Goal: Task Accomplishment & Management: Use online tool/utility

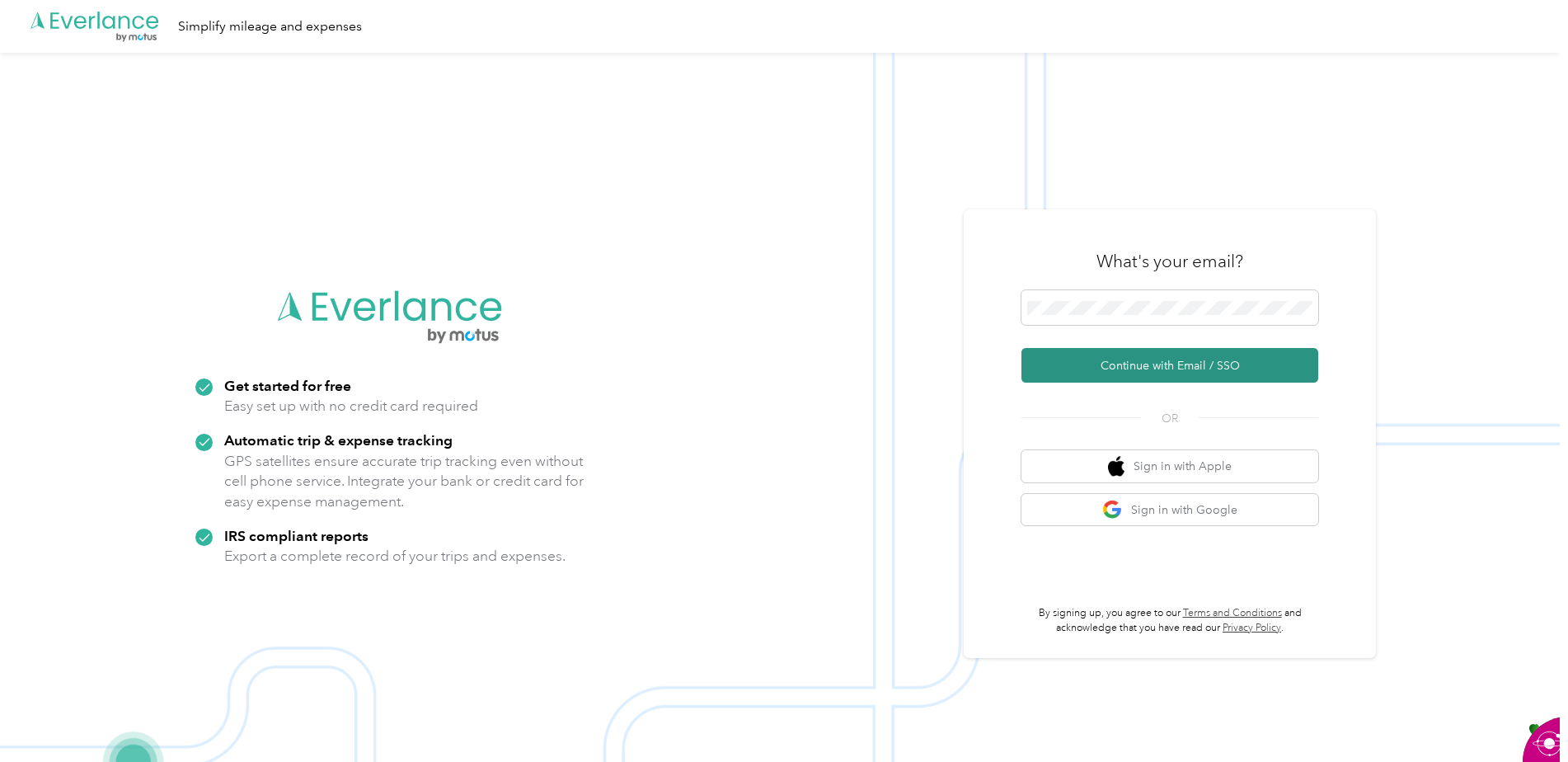
click at [1127, 352] on button "Continue with Email / SSO" at bounding box center [1170, 365] width 296 height 34
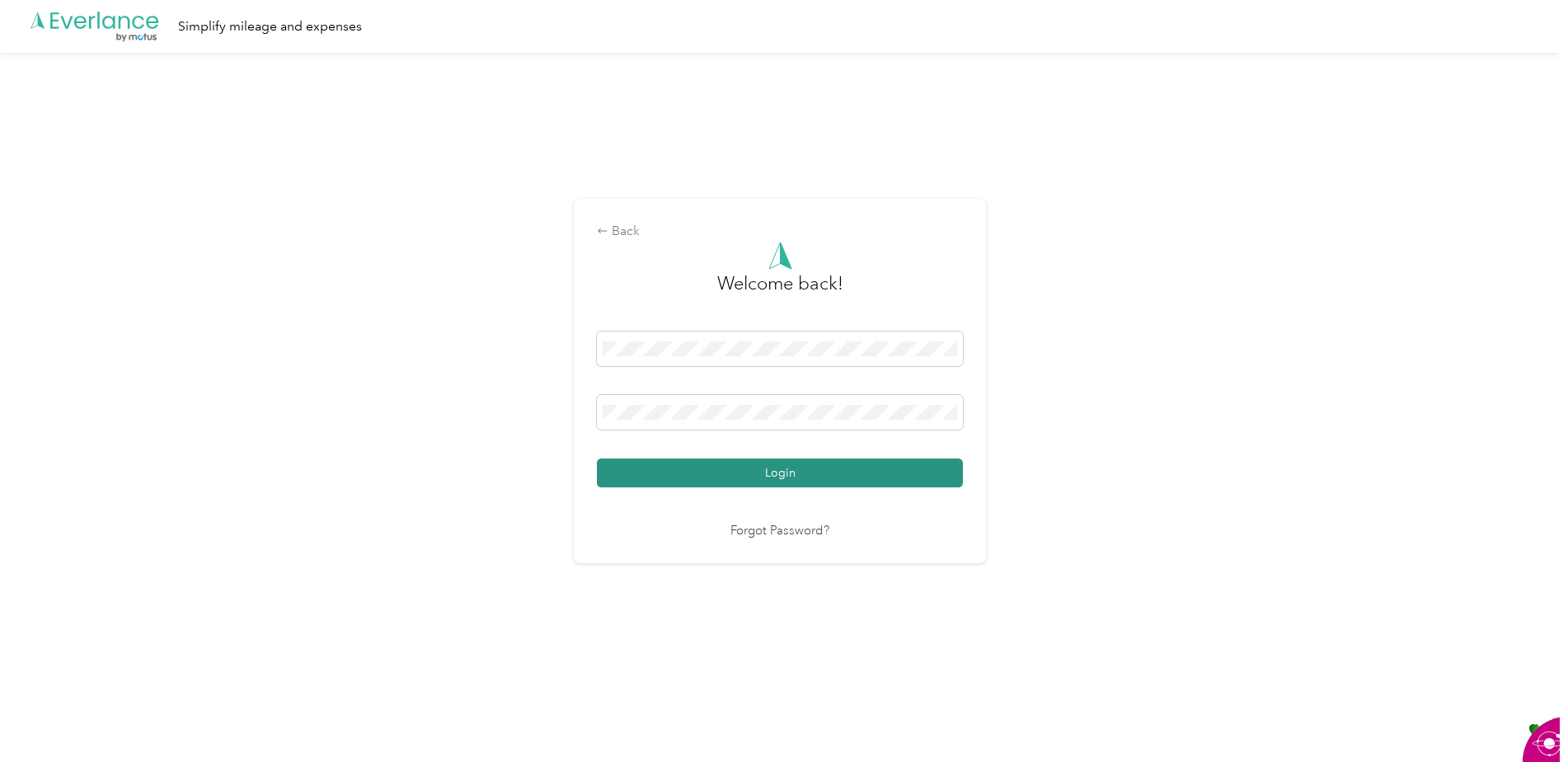
click at [776, 473] on button "Login" at bounding box center [779, 472] width 366 height 29
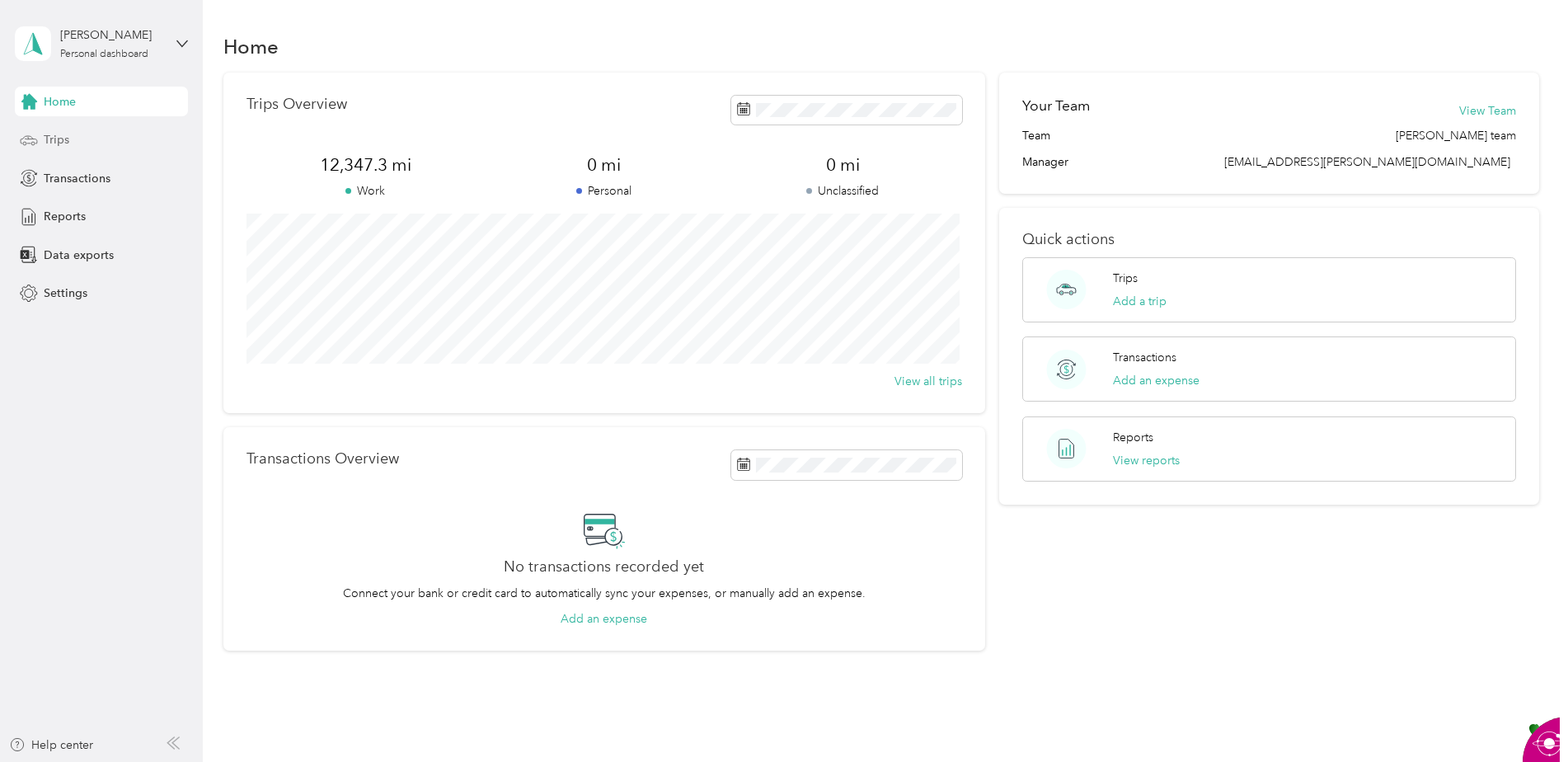
click at [53, 130] on div "Trips" at bounding box center [102, 140] width 173 height 29
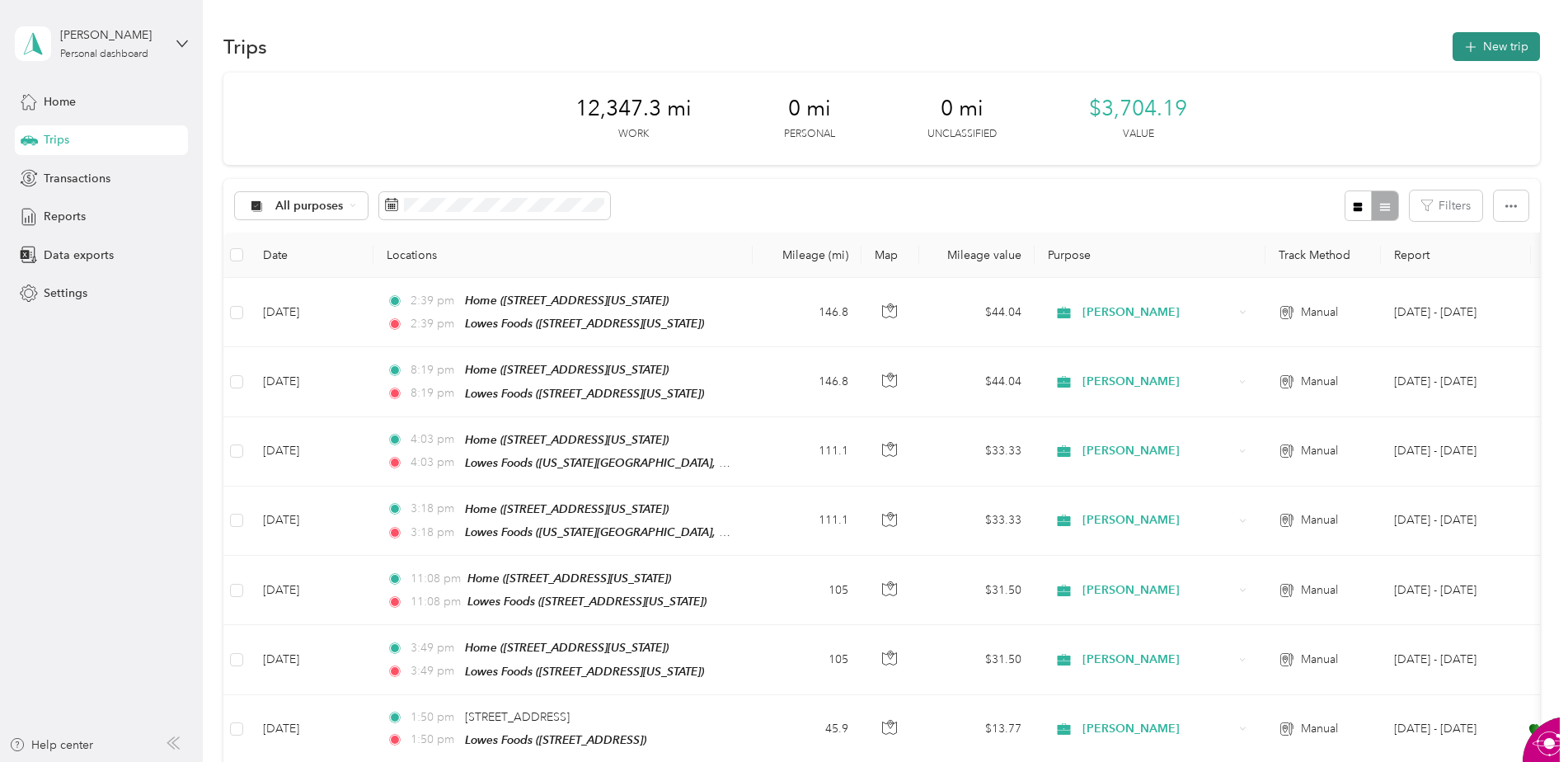
click at [1477, 42] on button "New trip" at bounding box center [1496, 47] width 87 height 29
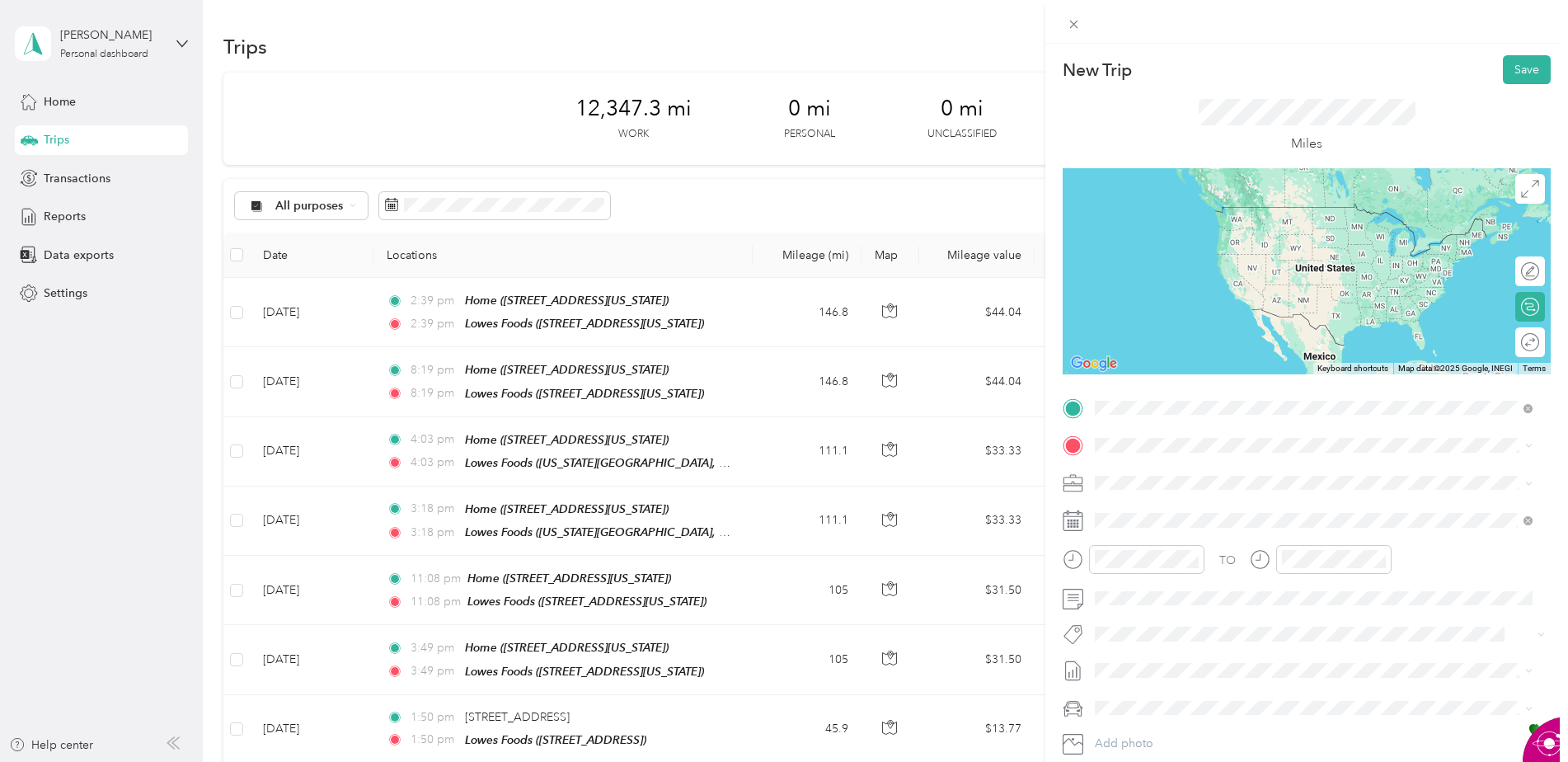
click at [1213, 494] on div "Home [STREET_ADDRESS][US_STATE]" at bounding box center [1208, 483] width 164 height 34
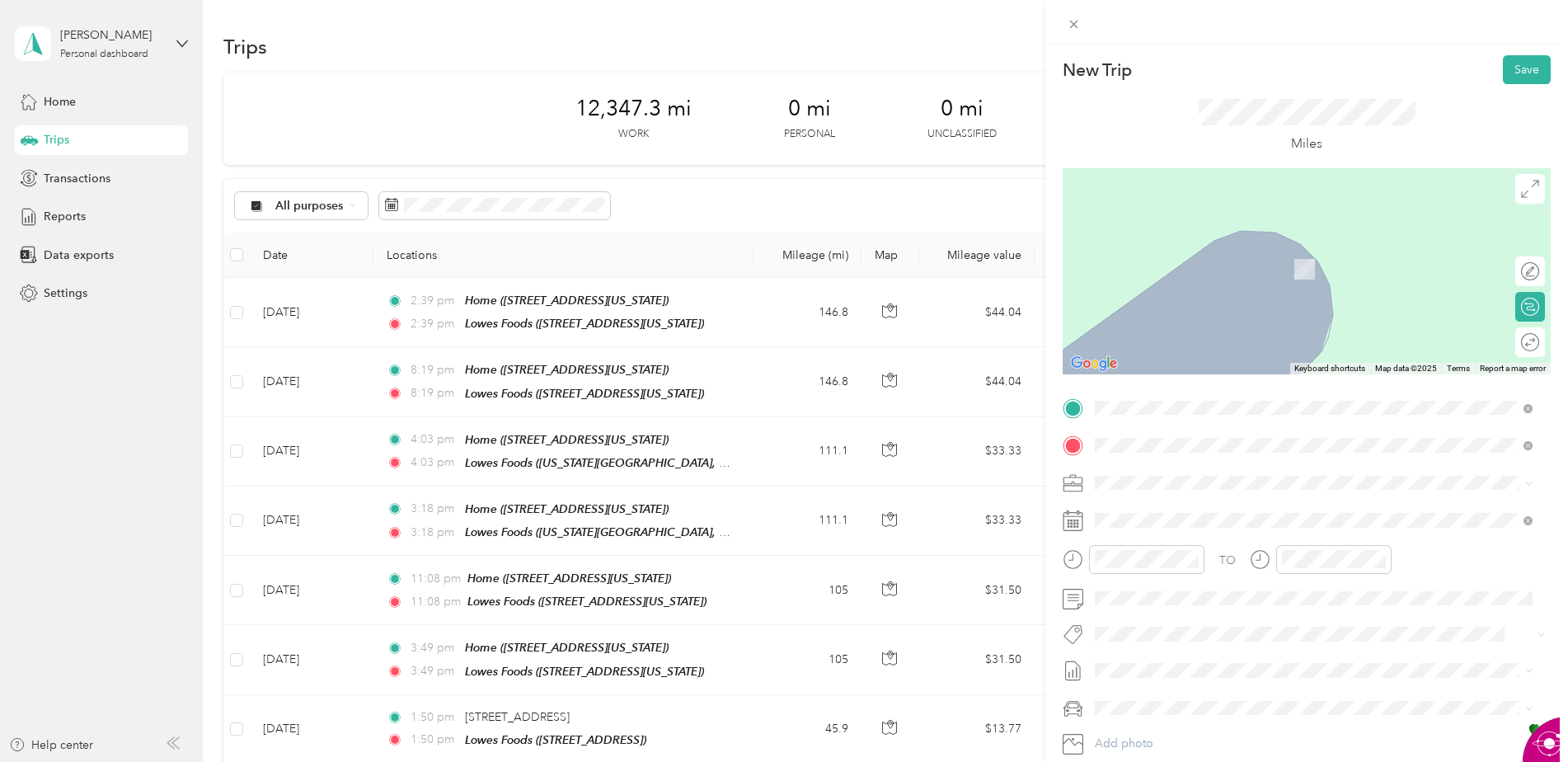
click at [1207, 525] on div "TEAM Lowes Foods [STREET_ADDRESS]" at bounding box center [1190, 523] width 127 height 41
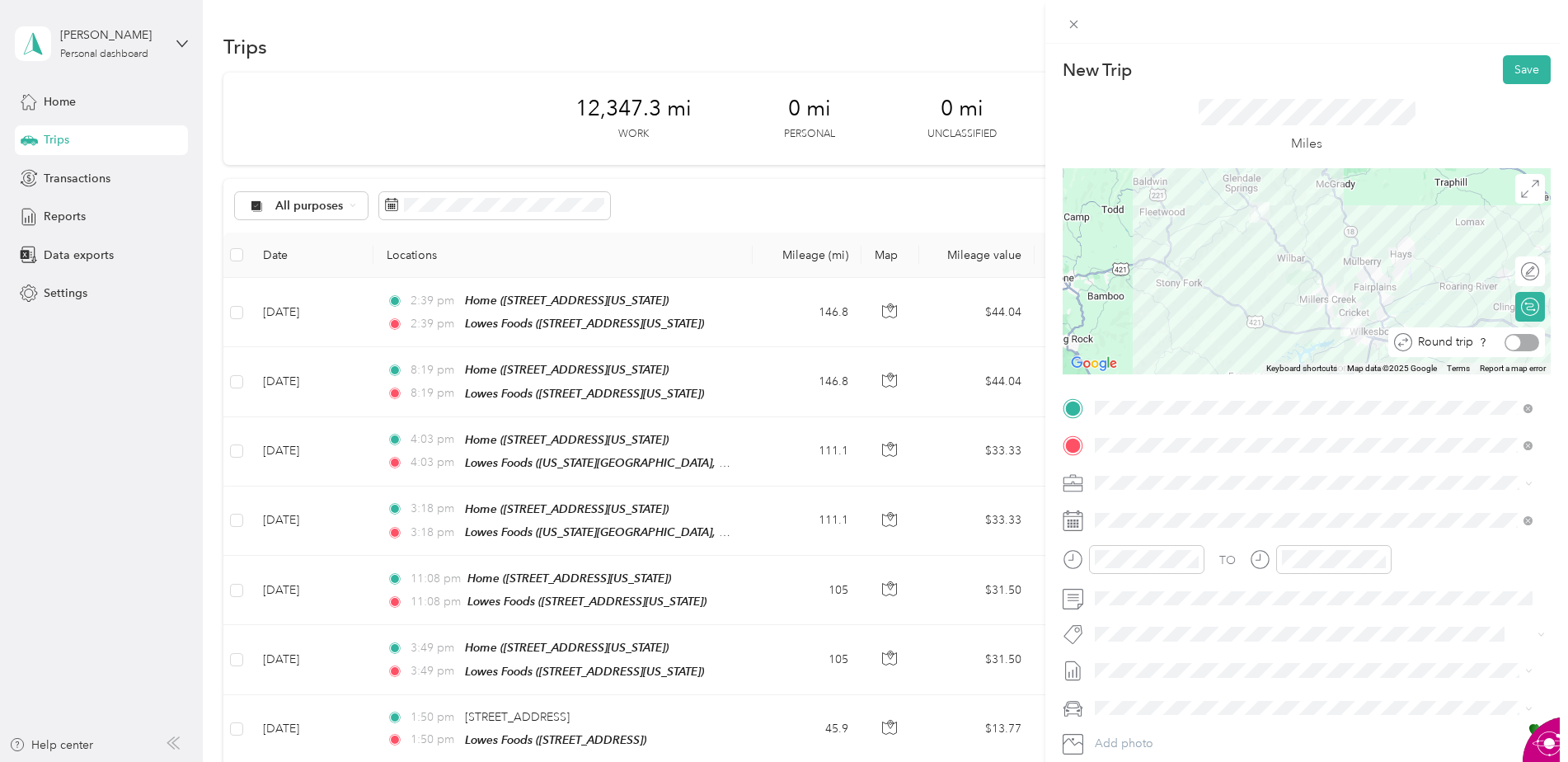
click at [1514, 335] on div at bounding box center [1521, 342] width 34 height 17
click at [1513, 70] on button "Save" at bounding box center [1526, 69] width 48 height 29
